Goal: Information Seeking & Learning: Learn about a topic

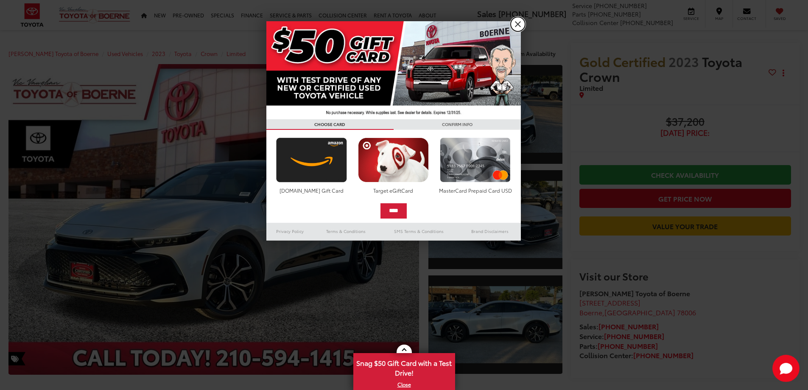
click at [519, 22] on link "X" at bounding box center [518, 24] width 14 height 14
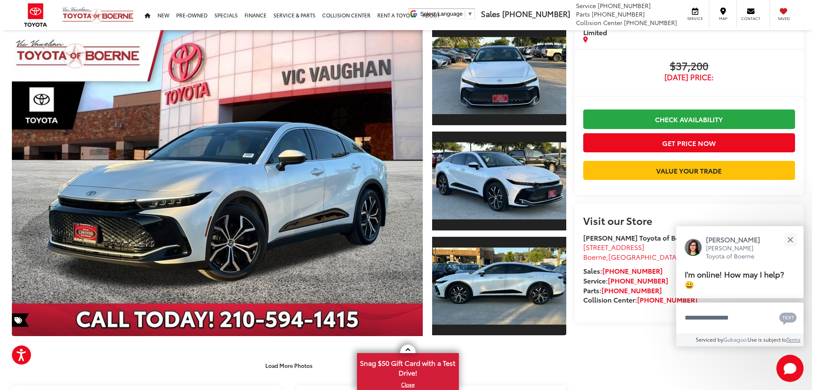
scroll to position [57, 0]
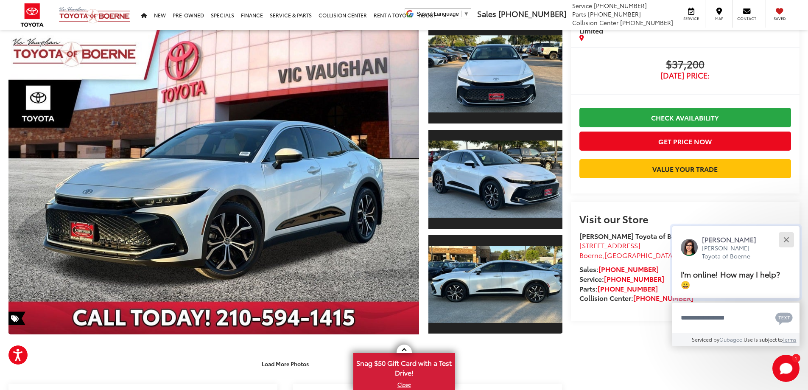
click at [785, 240] on div "Close" at bounding box center [787, 240] width 6 height 6
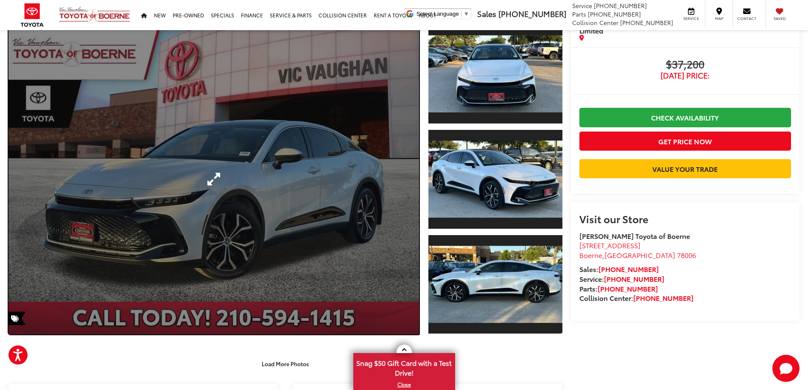
click at [278, 182] on link "Expand Photo 0" at bounding box center [213, 179] width 411 height 311
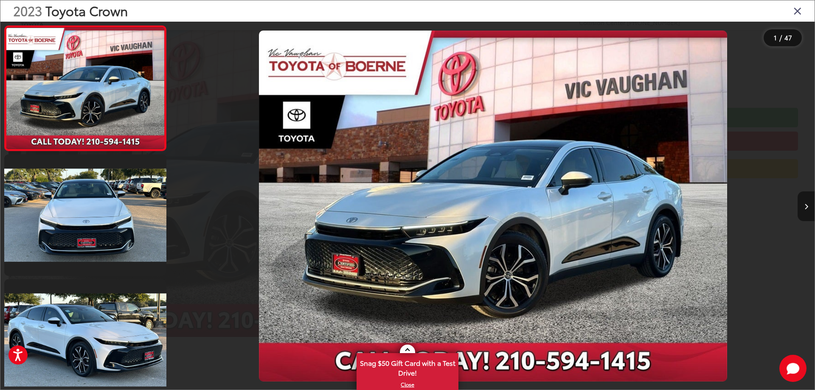
click at [805, 211] on button "Next image" at bounding box center [805, 206] width 17 height 30
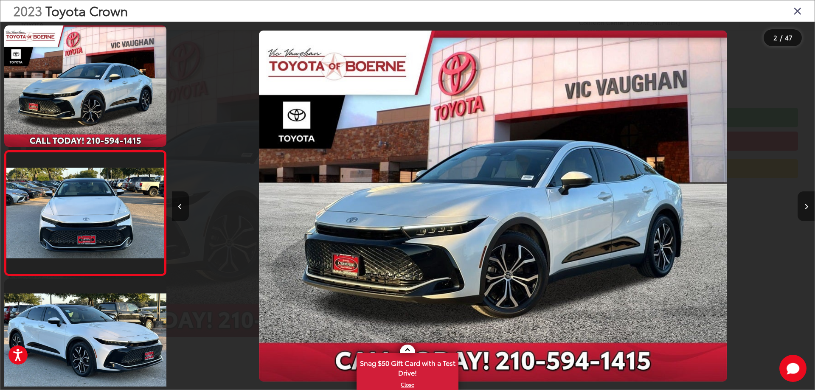
scroll to position [32, 0]
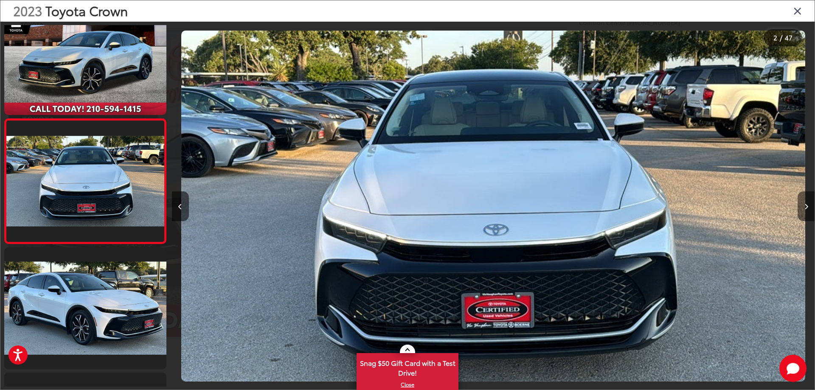
click at [805, 211] on button "Next image" at bounding box center [805, 206] width 17 height 30
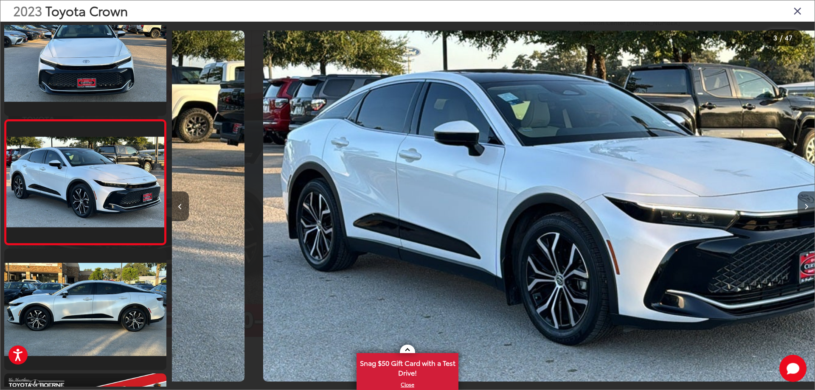
scroll to position [157, 0]
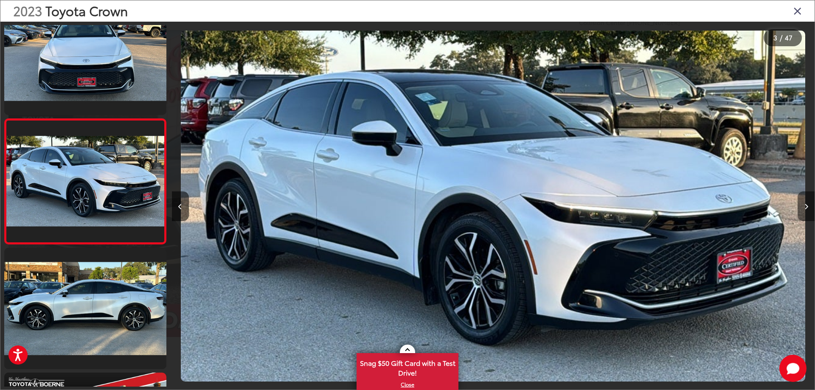
click at [806, 211] on button "Next image" at bounding box center [805, 206] width 17 height 30
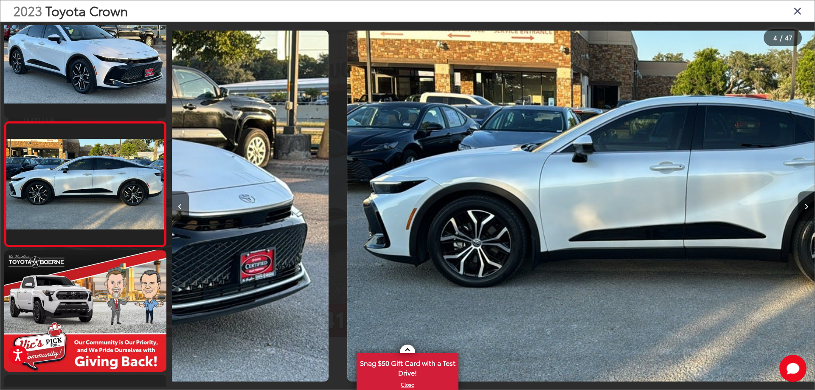
scroll to position [282, 0]
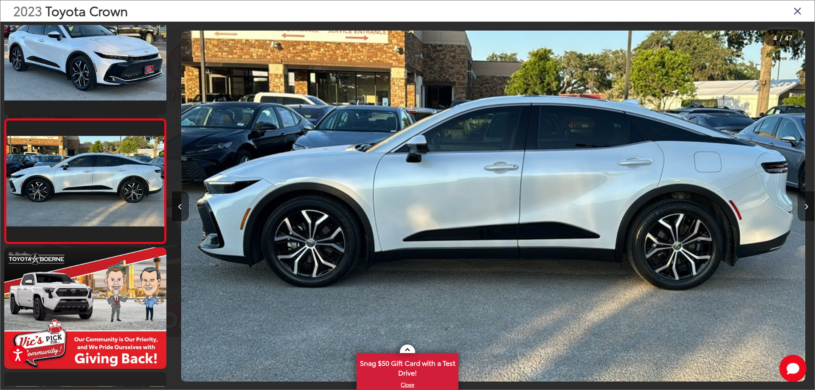
click at [806, 211] on button "Next image" at bounding box center [805, 206] width 17 height 30
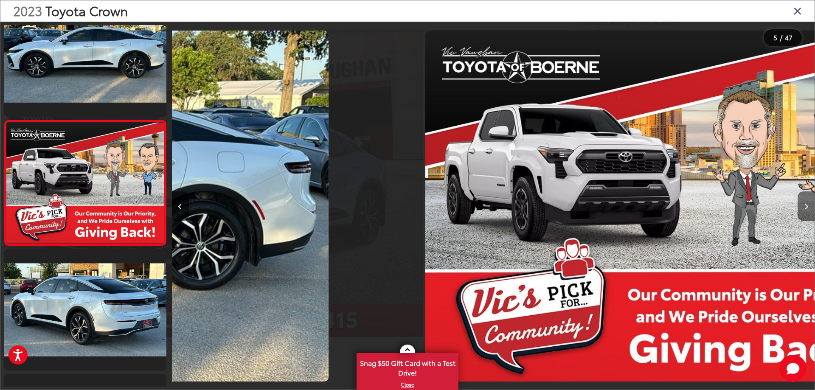
scroll to position [406, 0]
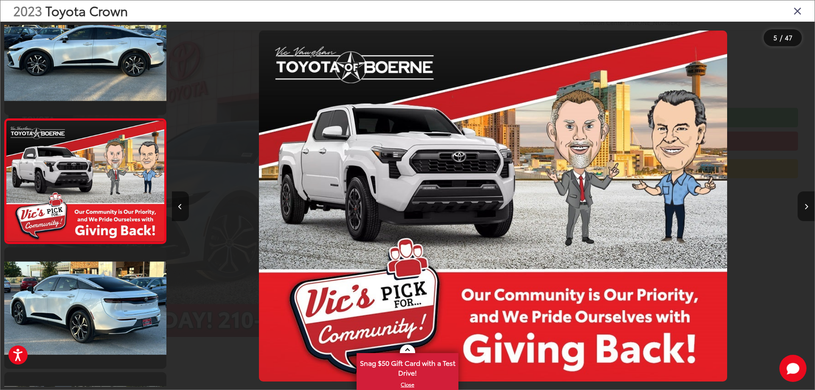
click at [806, 211] on button "Next image" at bounding box center [805, 206] width 17 height 30
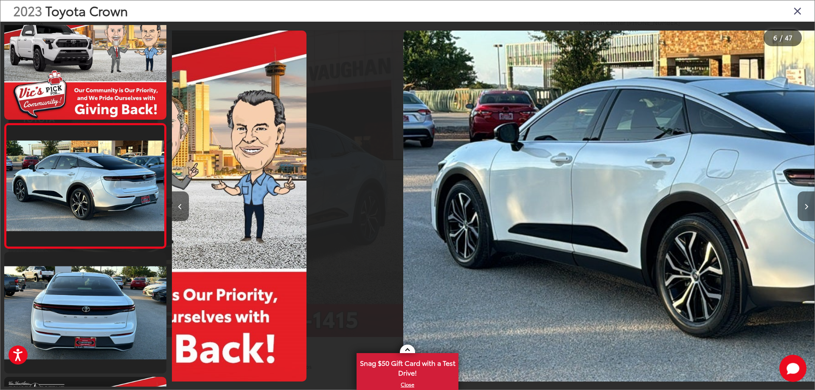
scroll to position [531, 0]
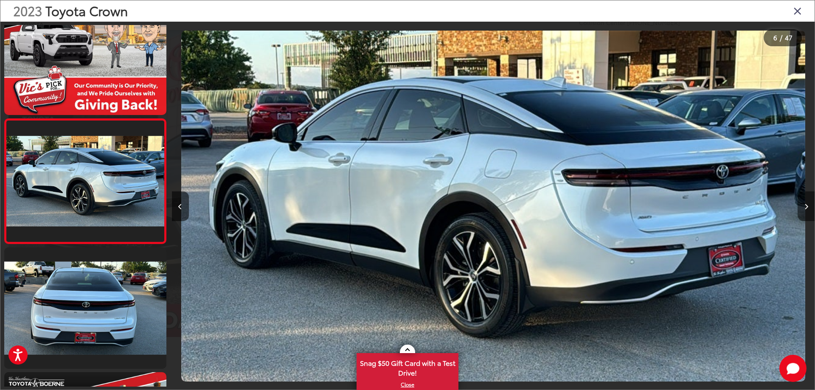
click at [805, 210] on button "Next image" at bounding box center [805, 206] width 17 height 30
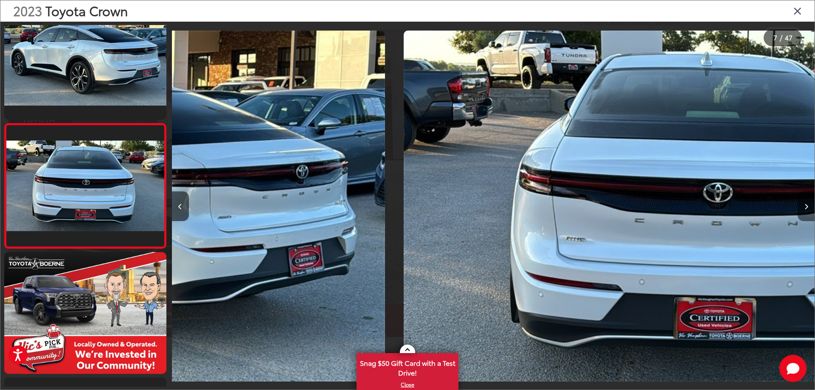
scroll to position [656, 0]
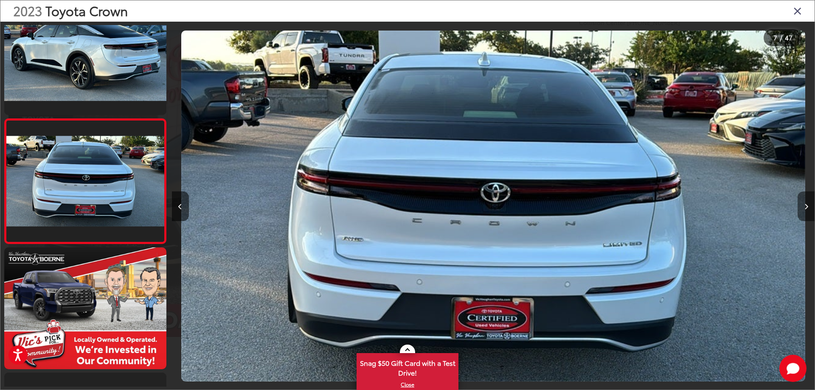
click at [805, 210] on button "Next image" at bounding box center [805, 206] width 17 height 30
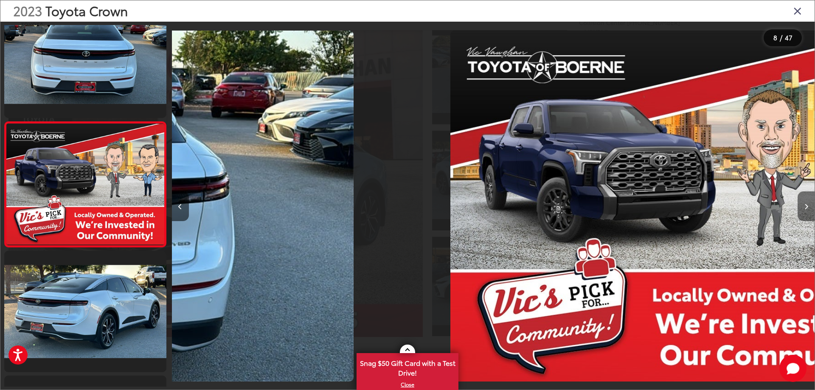
scroll to position [781, 0]
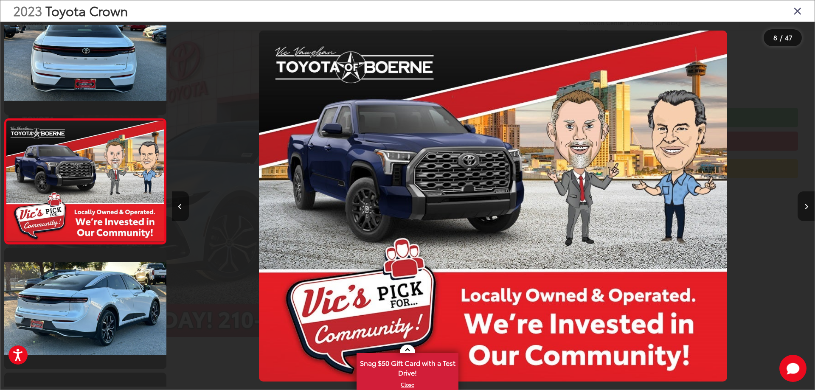
click at [805, 210] on button "Next image" at bounding box center [805, 206] width 17 height 30
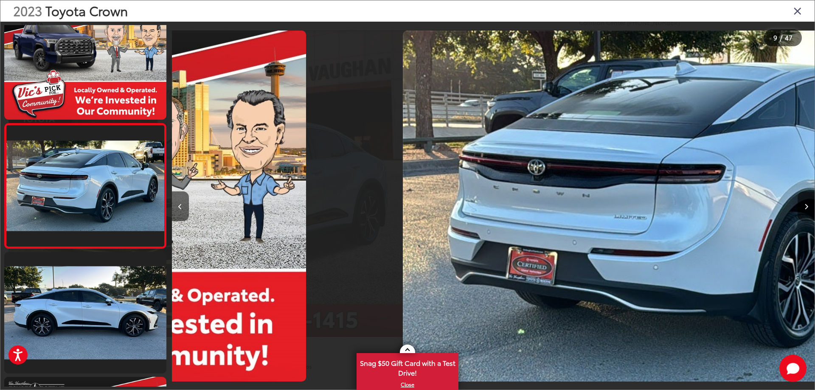
scroll to position [906, 0]
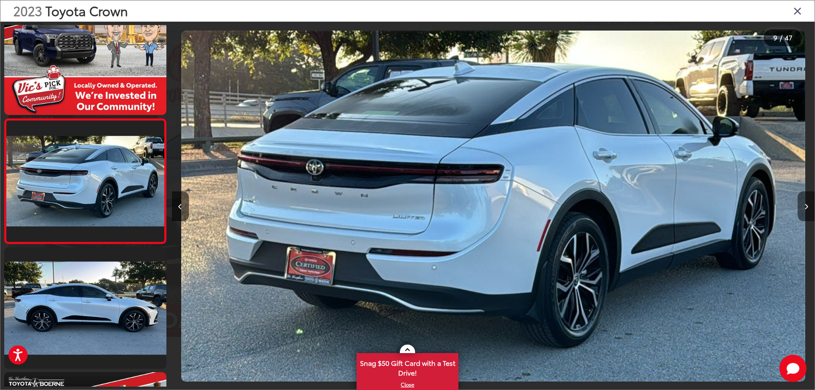
click at [805, 210] on button "Next image" at bounding box center [805, 206] width 17 height 30
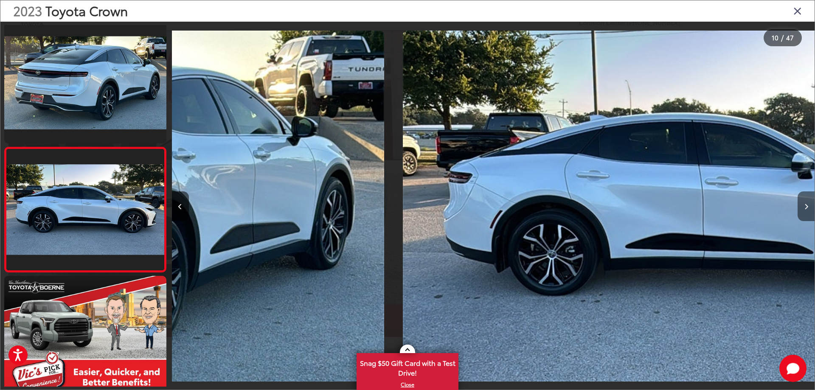
scroll to position [0, 0]
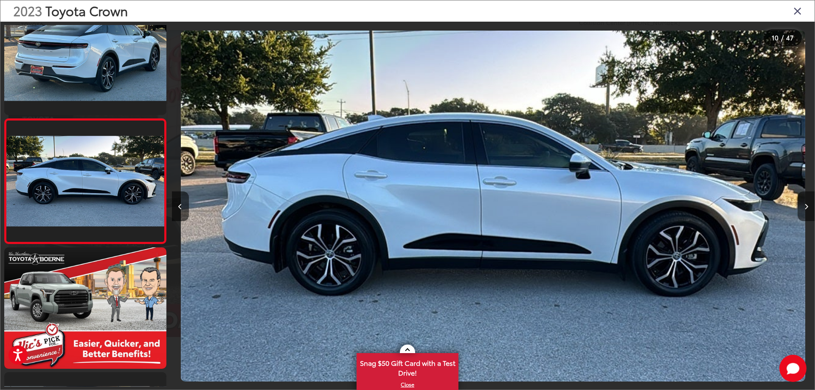
click at [805, 210] on button "Next image" at bounding box center [805, 206] width 17 height 30
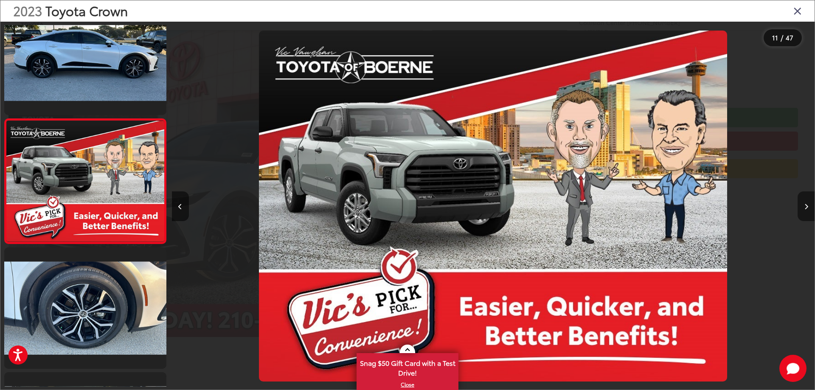
click at [805, 210] on button "Next image" at bounding box center [805, 206] width 17 height 30
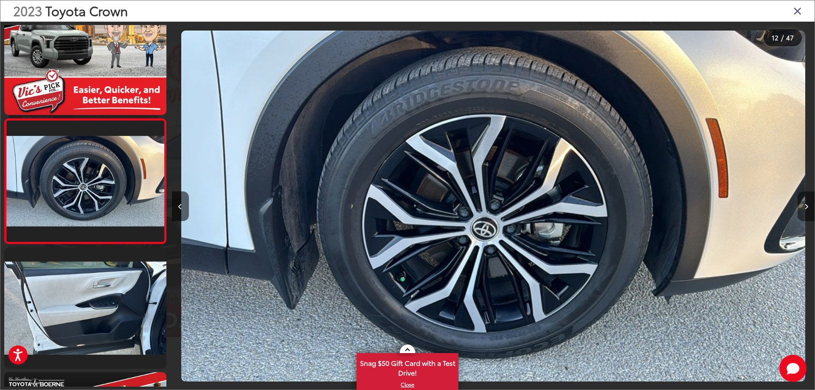
click at [805, 210] on button "Next image" at bounding box center [805, 206] width 17 height 30
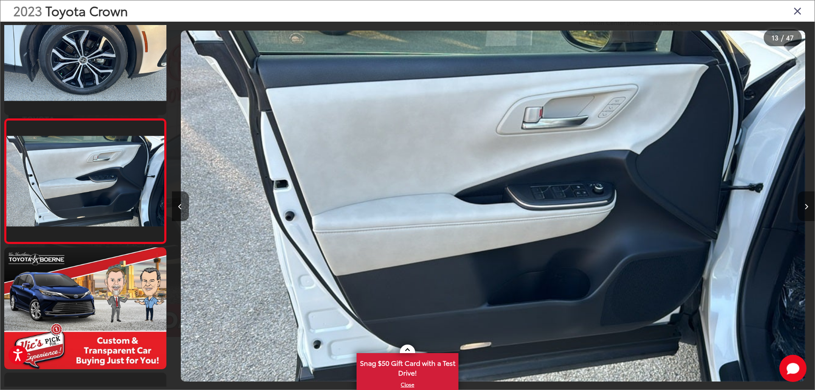
click at [804, 209] on icon "Next image" at bounding box center [806, 207] width 4 height 6
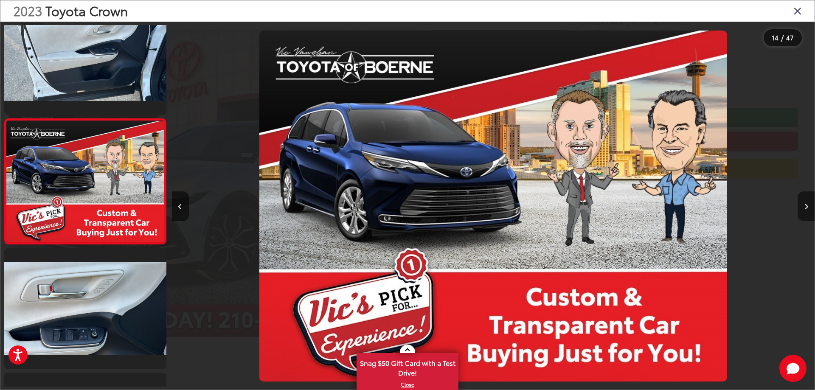
click at [802, 206] on button "Next image" at bounding box center [805, 206] width 17 height 30
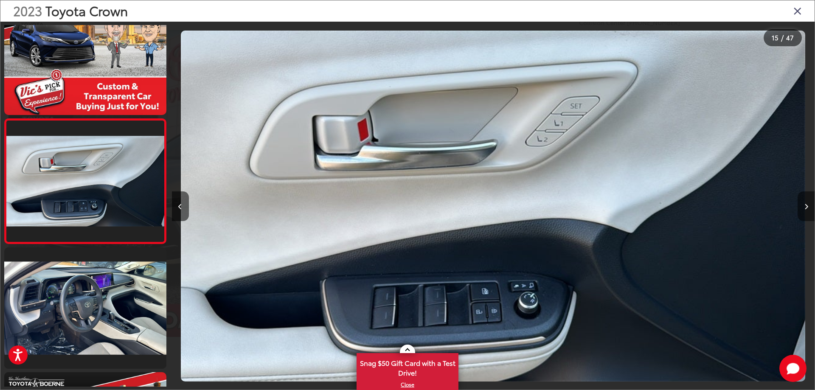
click at [802, 206] on button "Next image" at bounding box center [805, 206] width 17 height 30
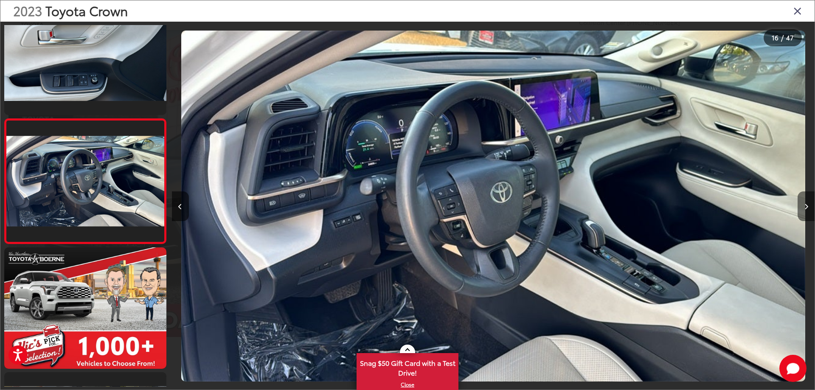
click at [802, 206] on button "Next image" at bounding box center [805, 206] width 17 height 30
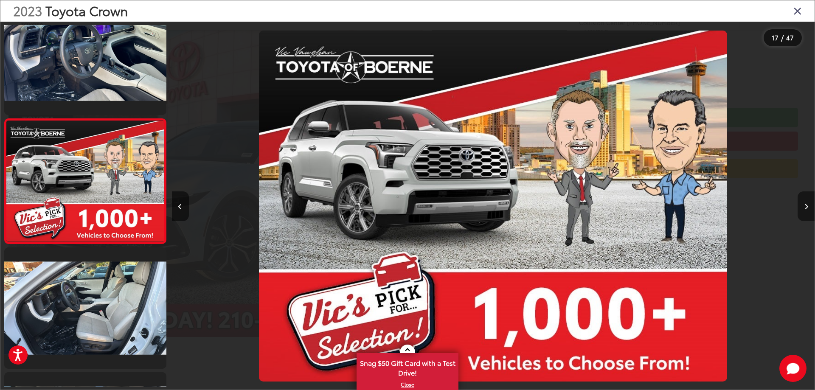
click at [802, 206] on button "Next image" at bounding box center [805, 206] width 17 height 30
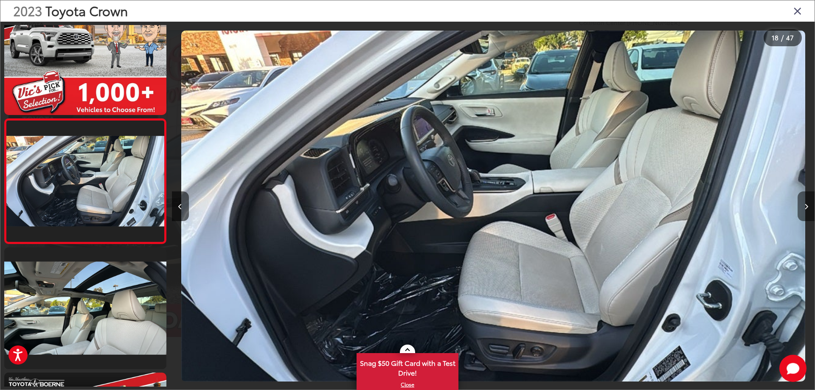
click at [802, 206] on button "Next image" at bounding box center [805, 206] width 17 height 30
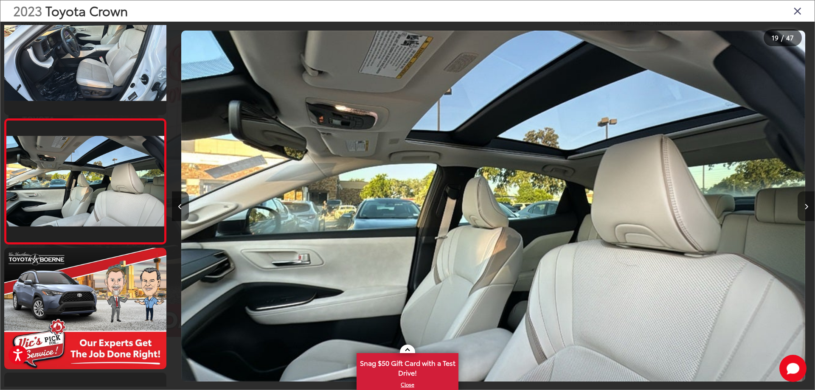
click at [802, 206] on button "Next image" at bounding box center [805, 206] width 17 height 30
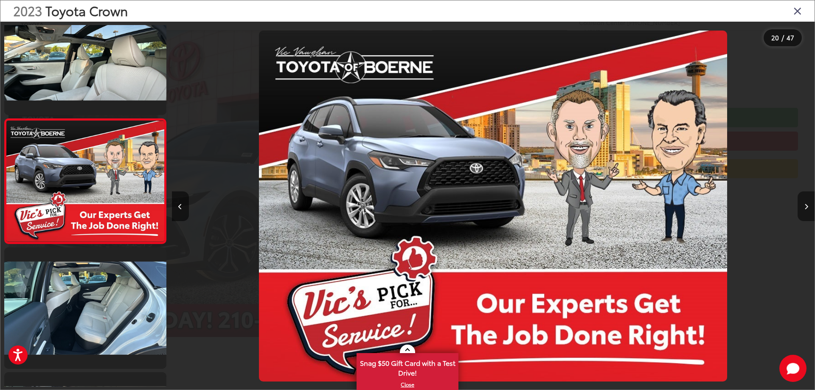
click at [802, 206] on button "Next image" at bounding box center [805, 206] width 17 height 30
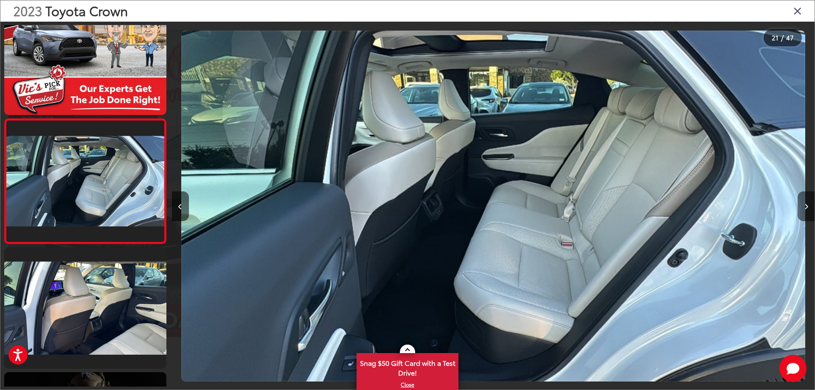
click at [802, 206] on button "Next image" at bounding box center [805, 206] width 17 height 30
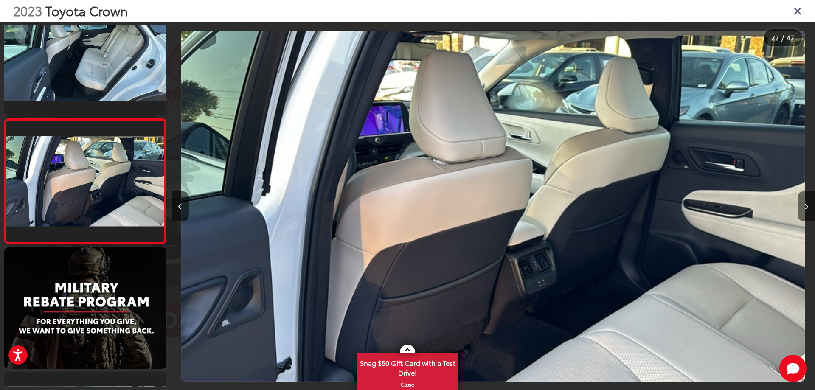
click at [802, 206] on button "Next image" at bounding box center [805, 206] width 17 height 30
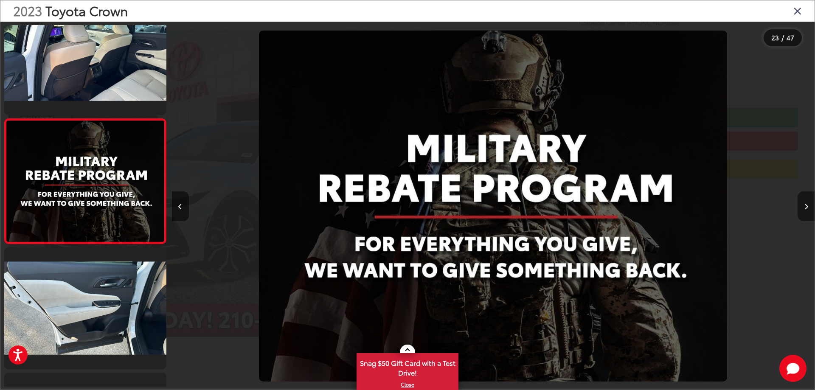
click at [802, 206] on button "Next image" at bounding box center [805, 206] width 17 height 30
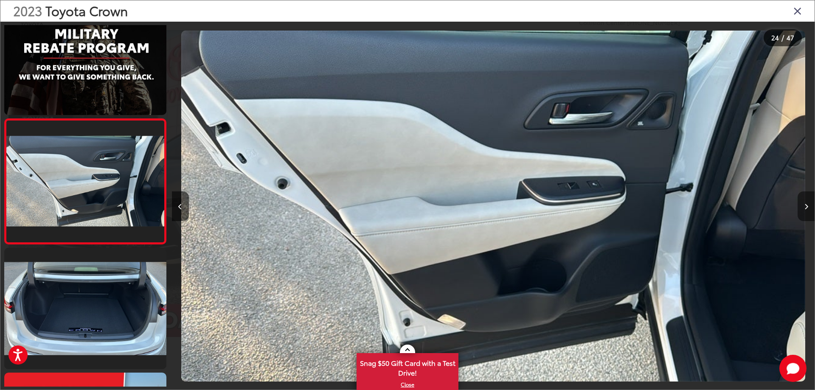
click at [802, 206] on button "Next image" at bounding box center [805, 206] width 17 height 30
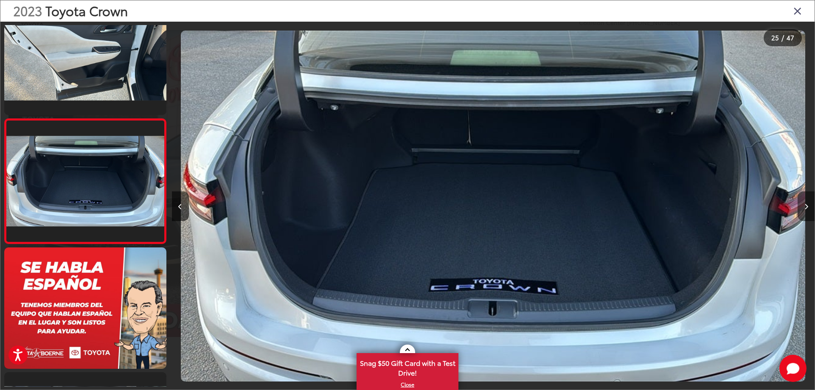
click at [802, 206] on button "Next image" at bounding box center [805, 206] width 17 height 30
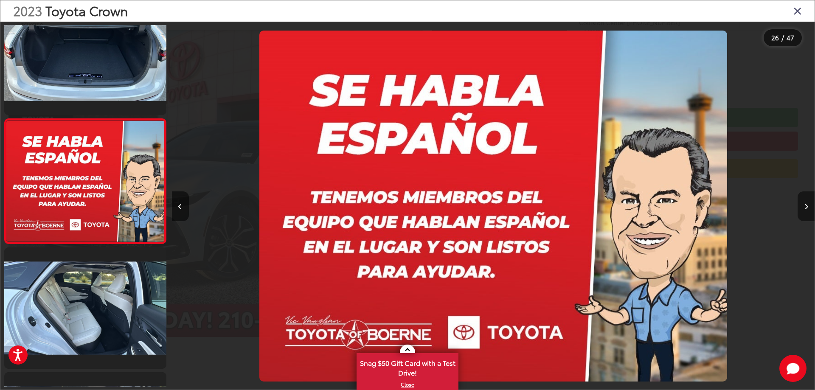
click at [802, 206] on button "Next image" at bounding box center [805, 206] width 17 height 30
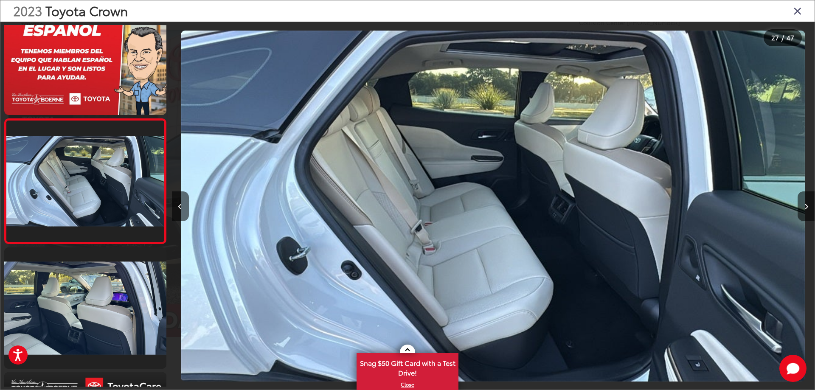
click at [798, 9] on icon "Close gallery" at bounding box center [797, 10] width 8 height 11
